Goal: Find specific page/section: Find specific page/section

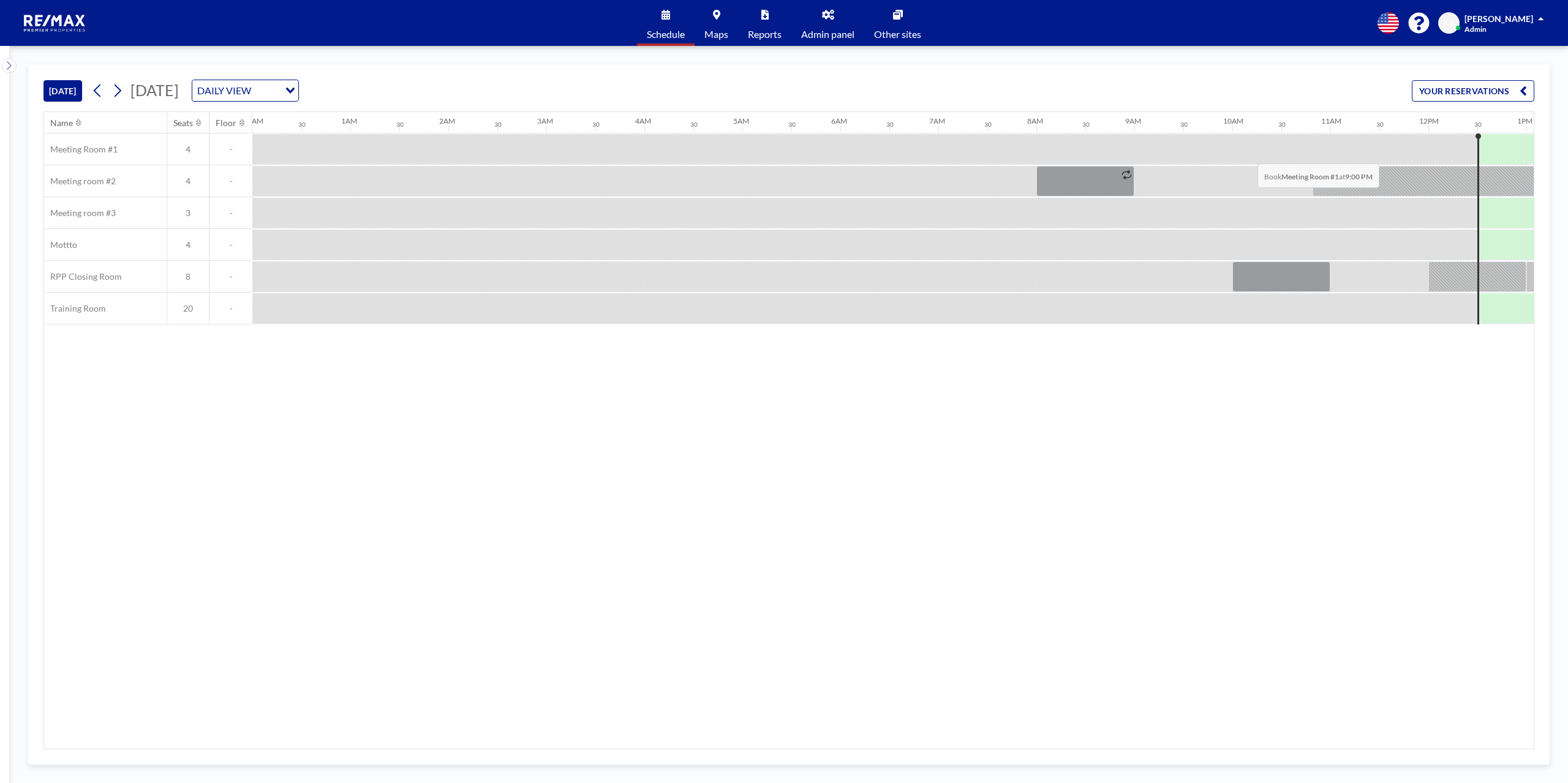
scroll to position [0, 1072]
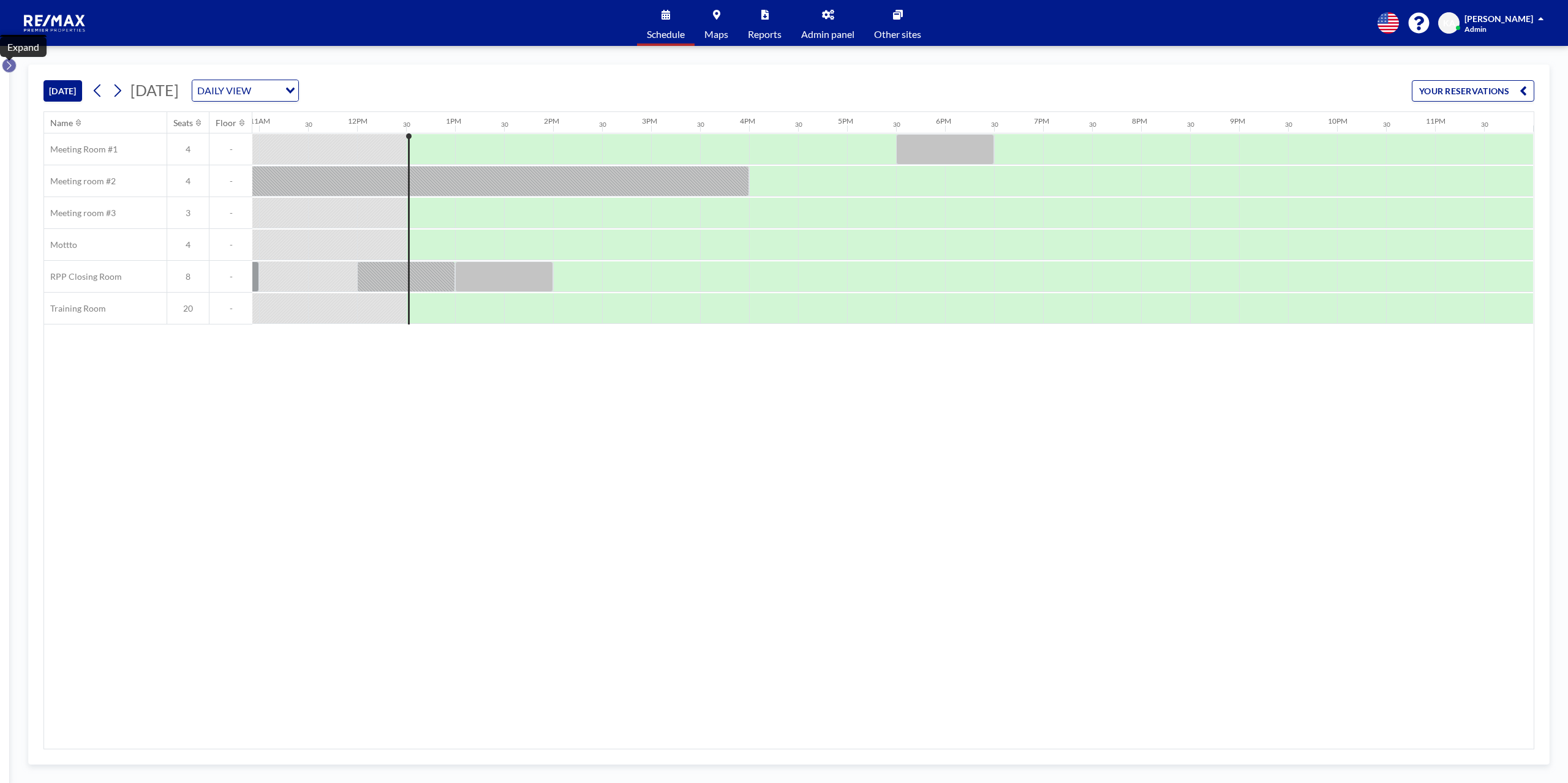
click at [13, 65] on button at bounding box center [9, 65] width 14 height 14
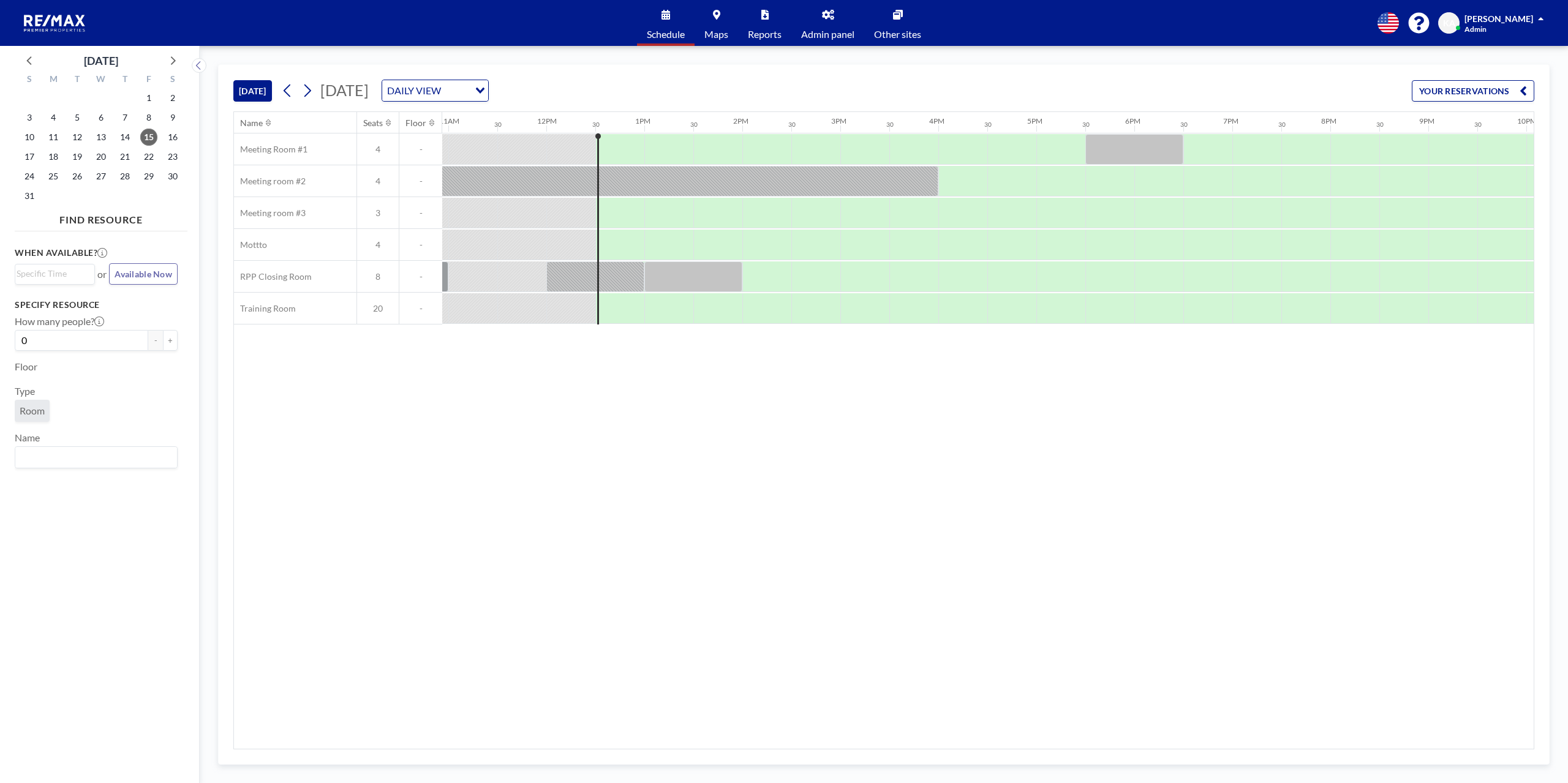
click at [831, 19] on link "Admin panel" at bounding box center [828, 23] width 73 height 46
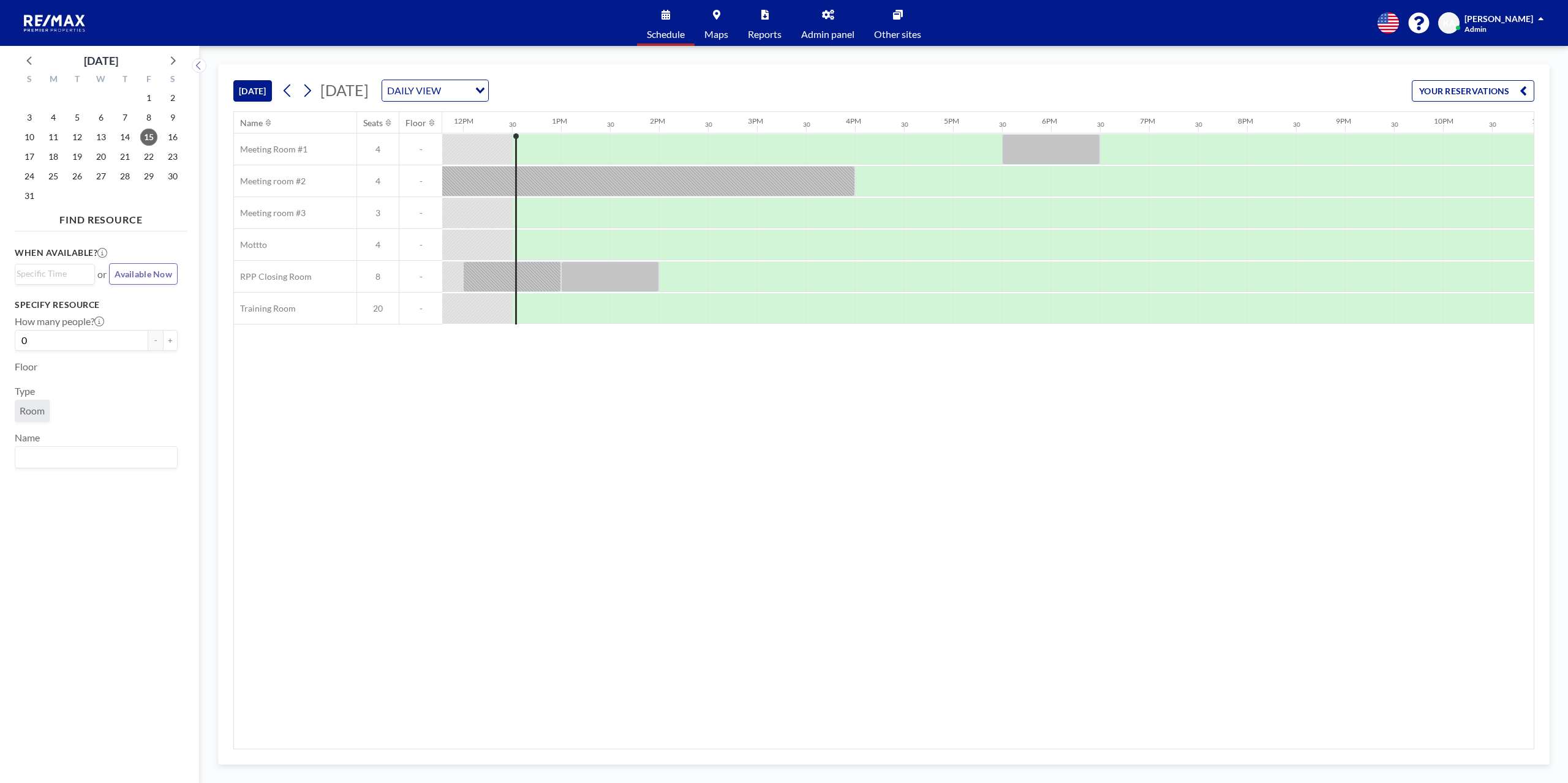
scroll to position [0, 1176]
click at [847, 24] on link "Admin panel" at bounding box center [828, 23] width 73 height 46
